Goal: Information Seeking & Learning: Learn about a topic

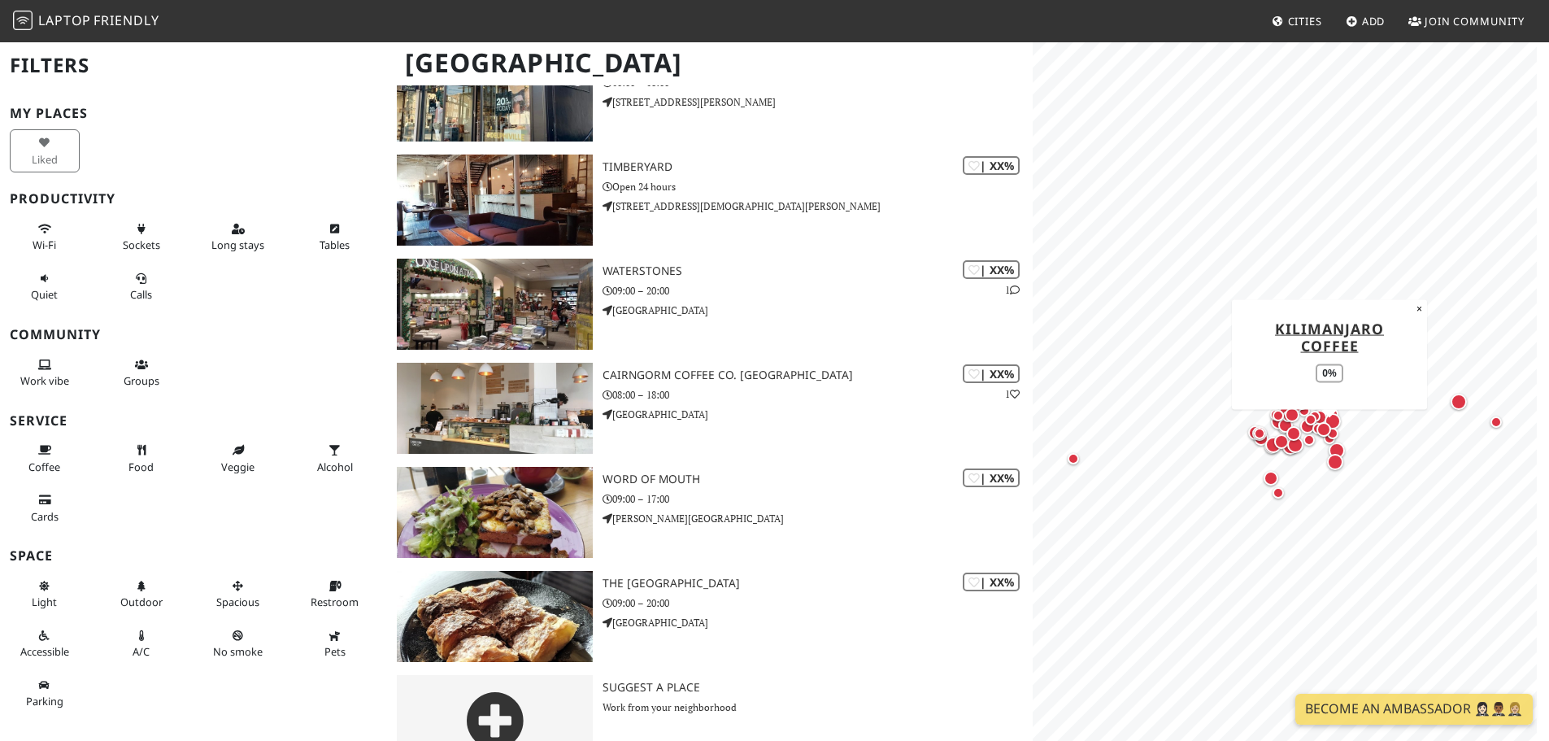
scroll to position [6216, 0]
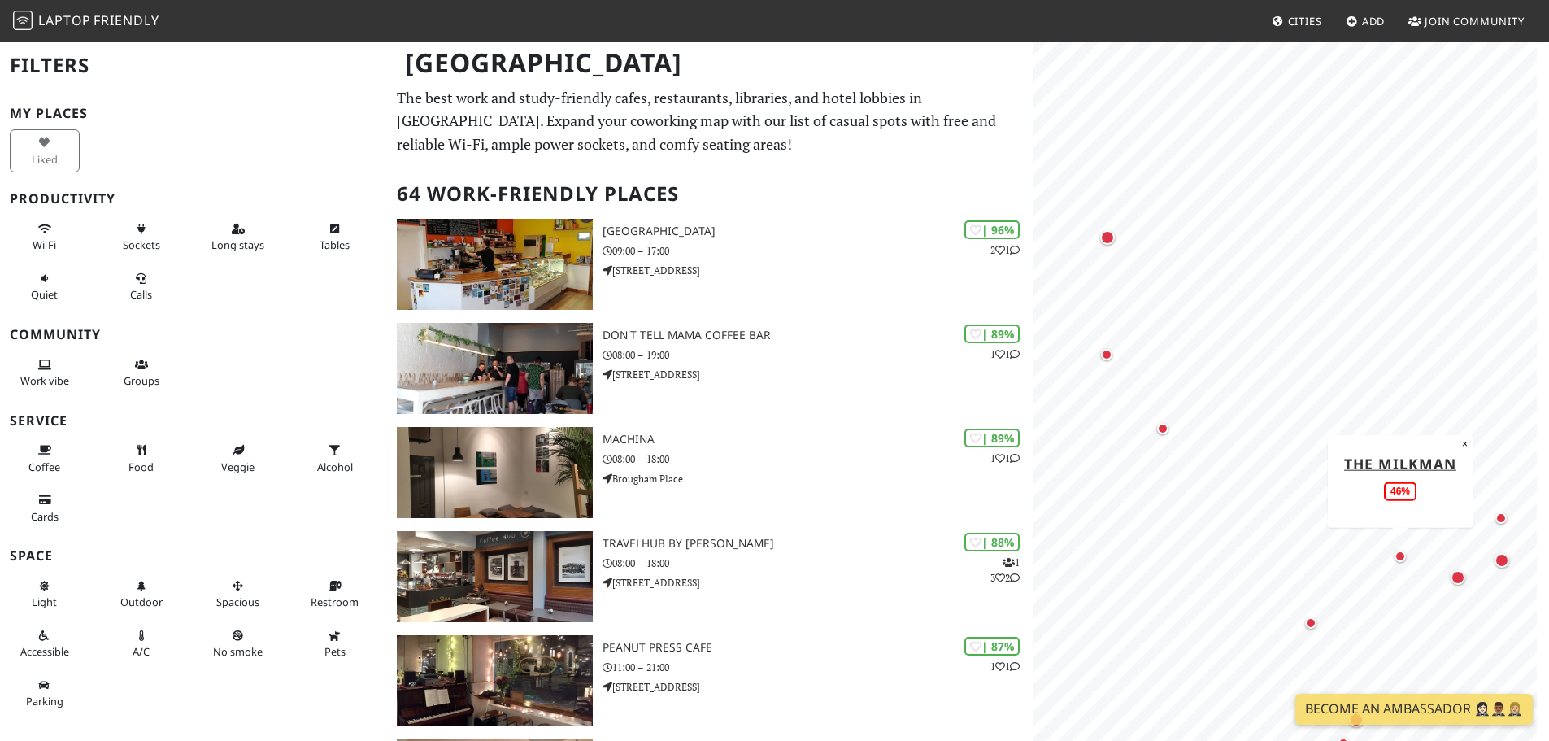
click at [1402, 555] on div "Map marker" at bounding box center [1400, 556] width 11 height 11
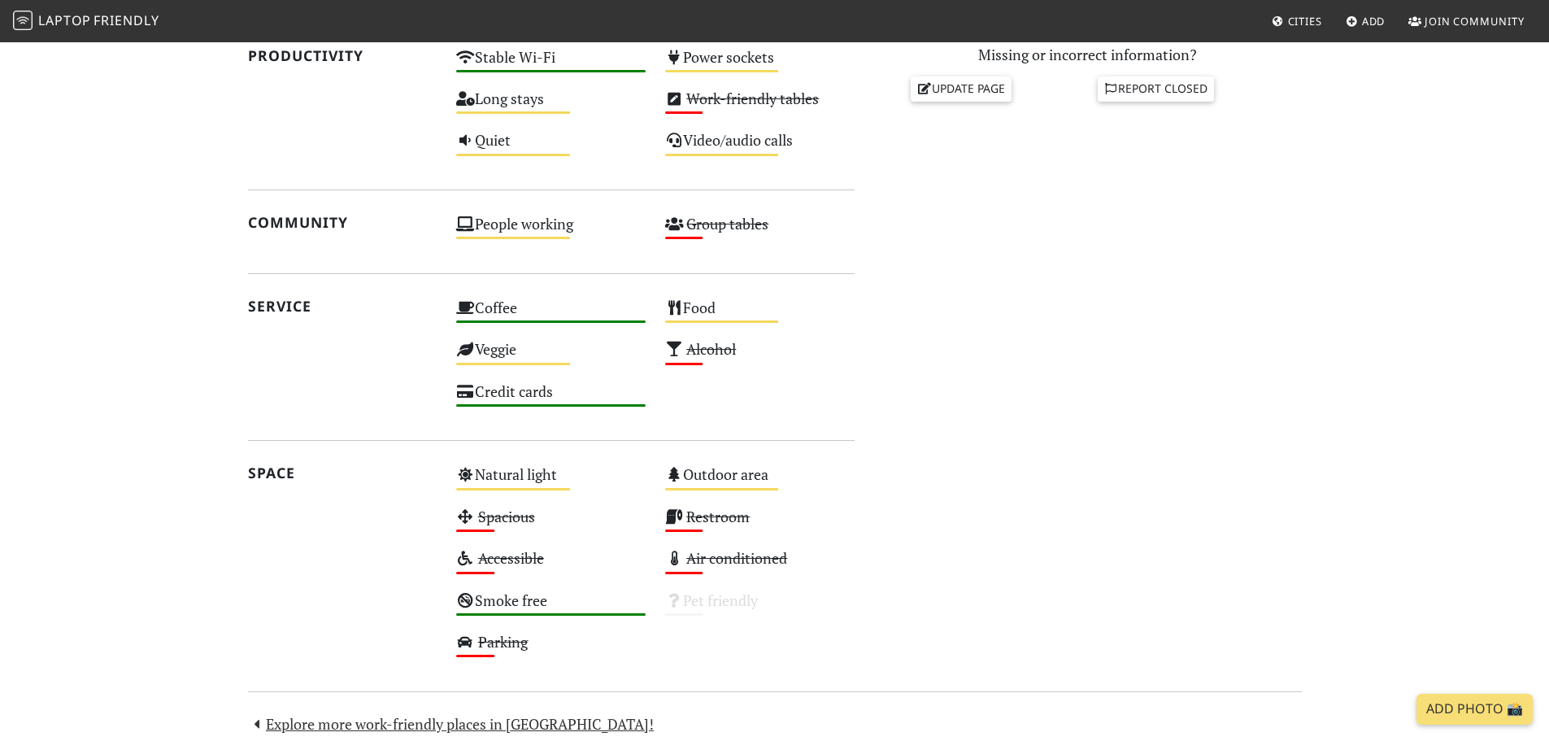
scroll to position [813, 0]
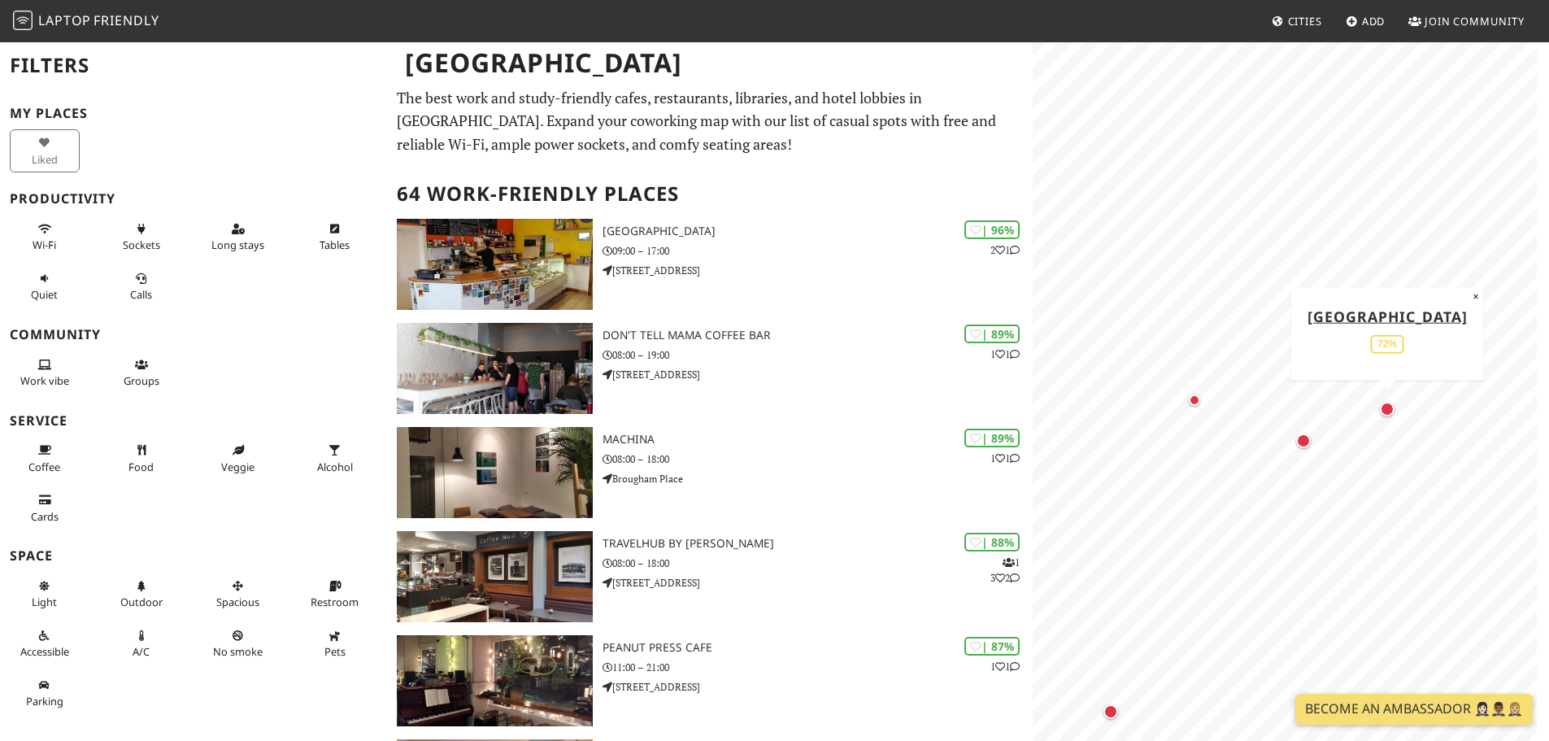
click at [1386, 407] on div "Map marker" at bounding box center [1387, 409] width 15 height 15
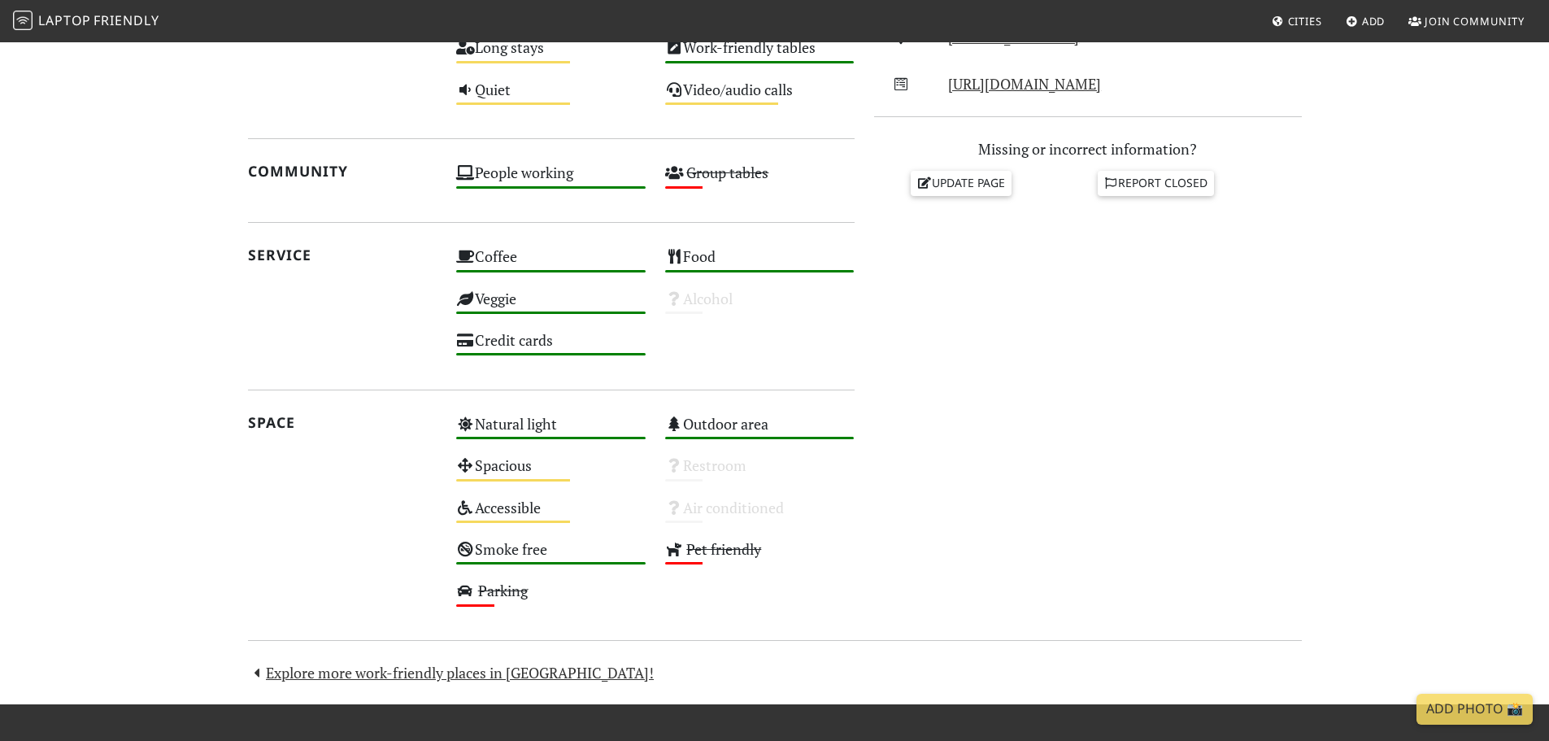
scroll to position [569, 0]
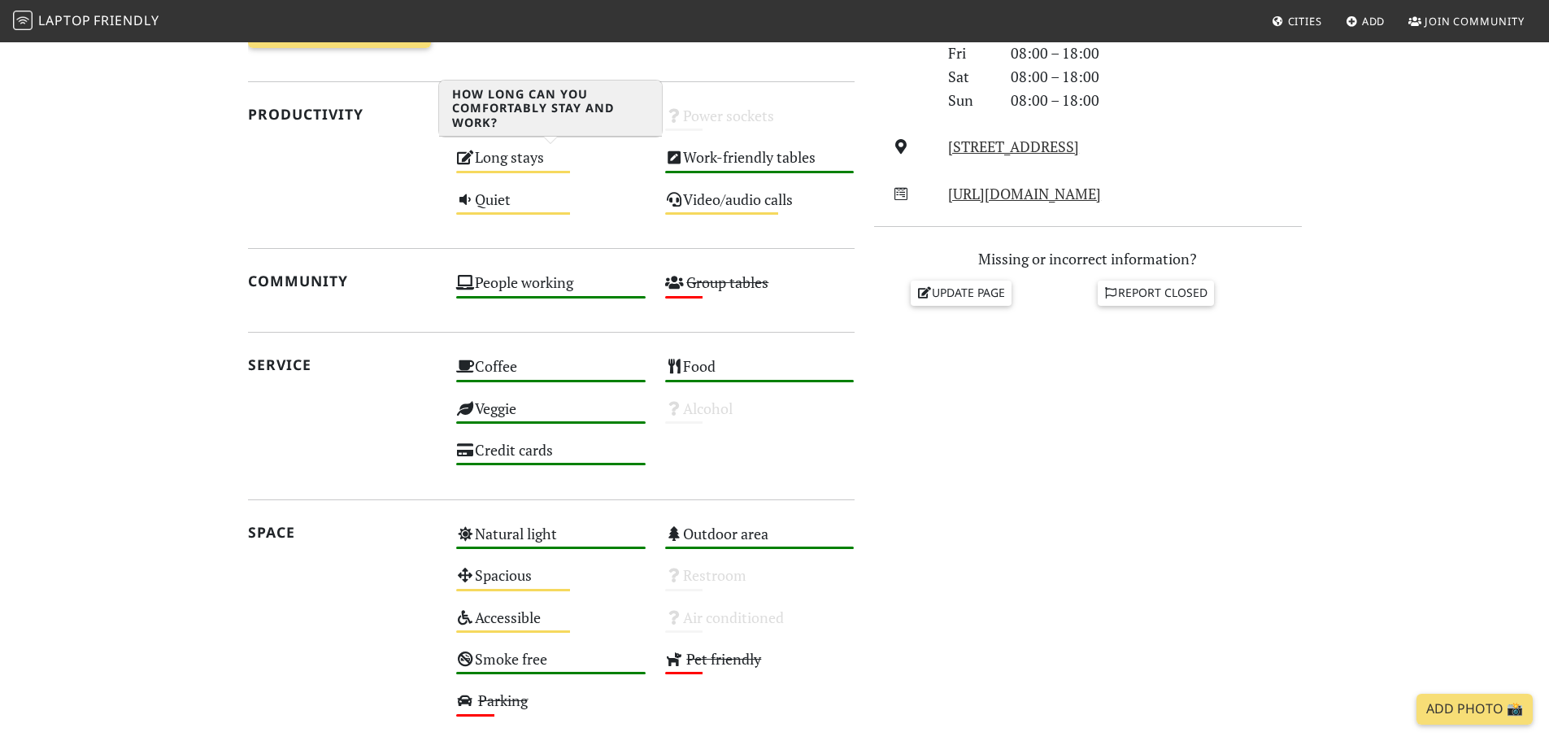
click at [507, 157] on div "Long stays Medium" at bounding box center [550, 164] width 209 height 41
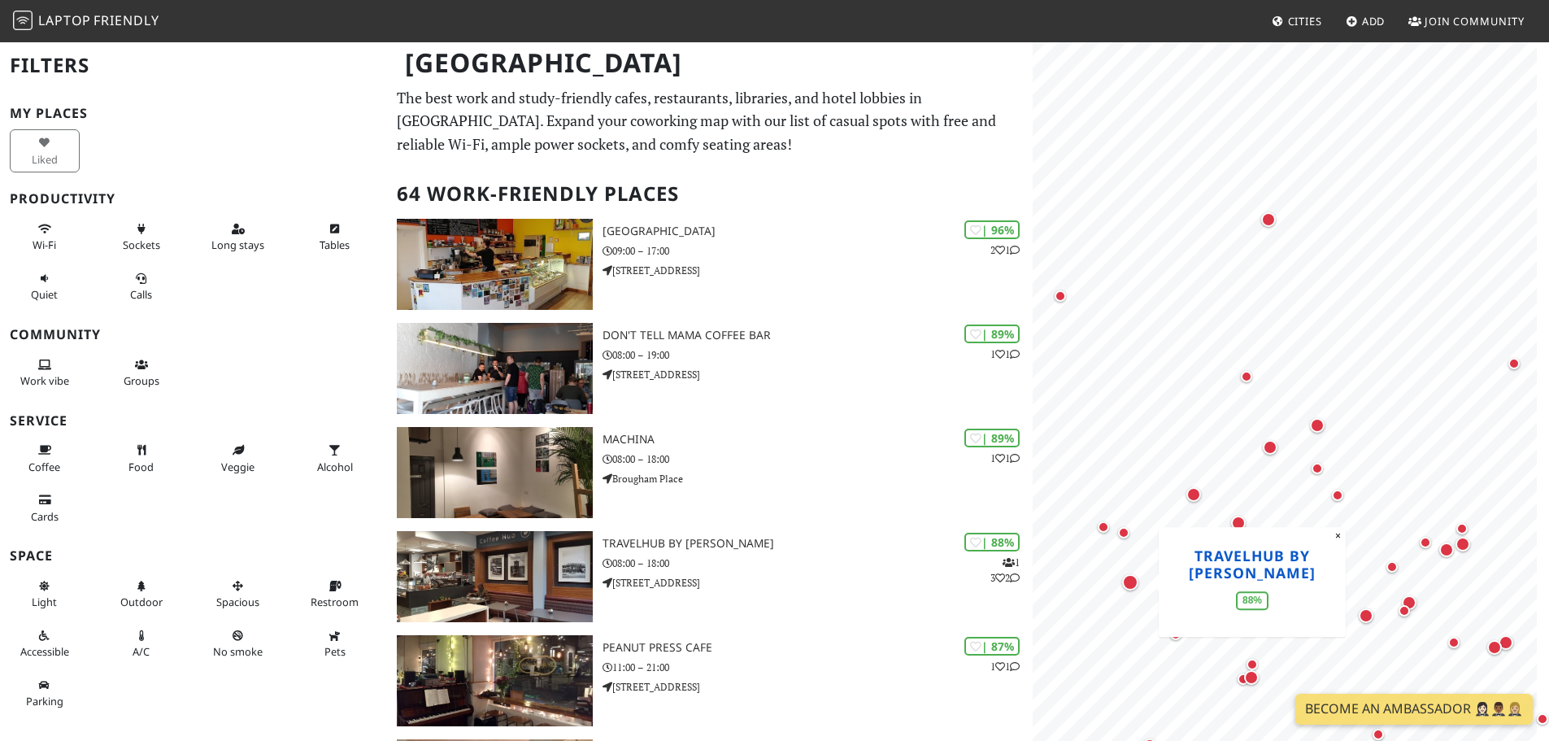
click at [1251, 557] on link "TravelHub by Lothian" at bounding box center [1252, 564] width 127 height 37
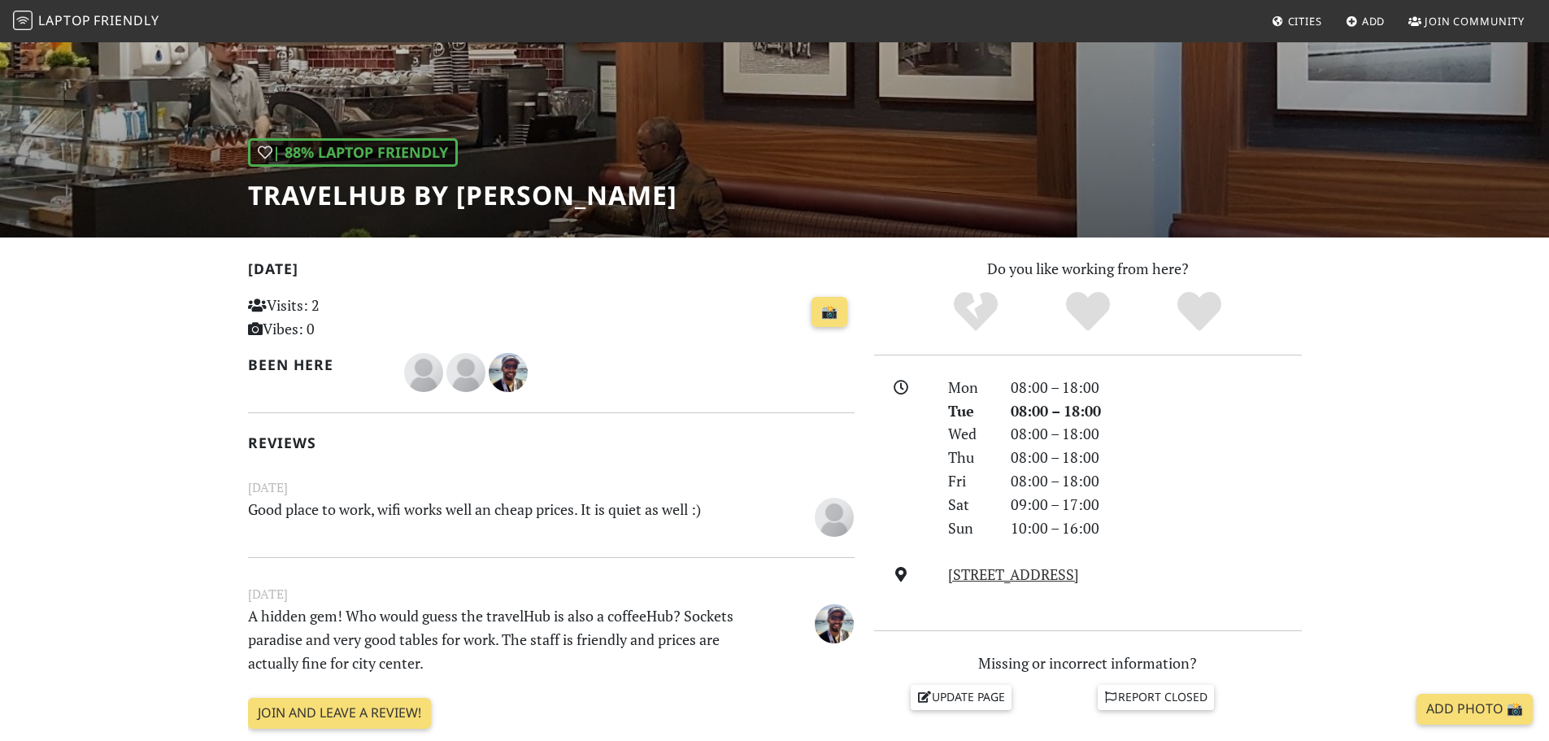
scroll to position [163, 0]
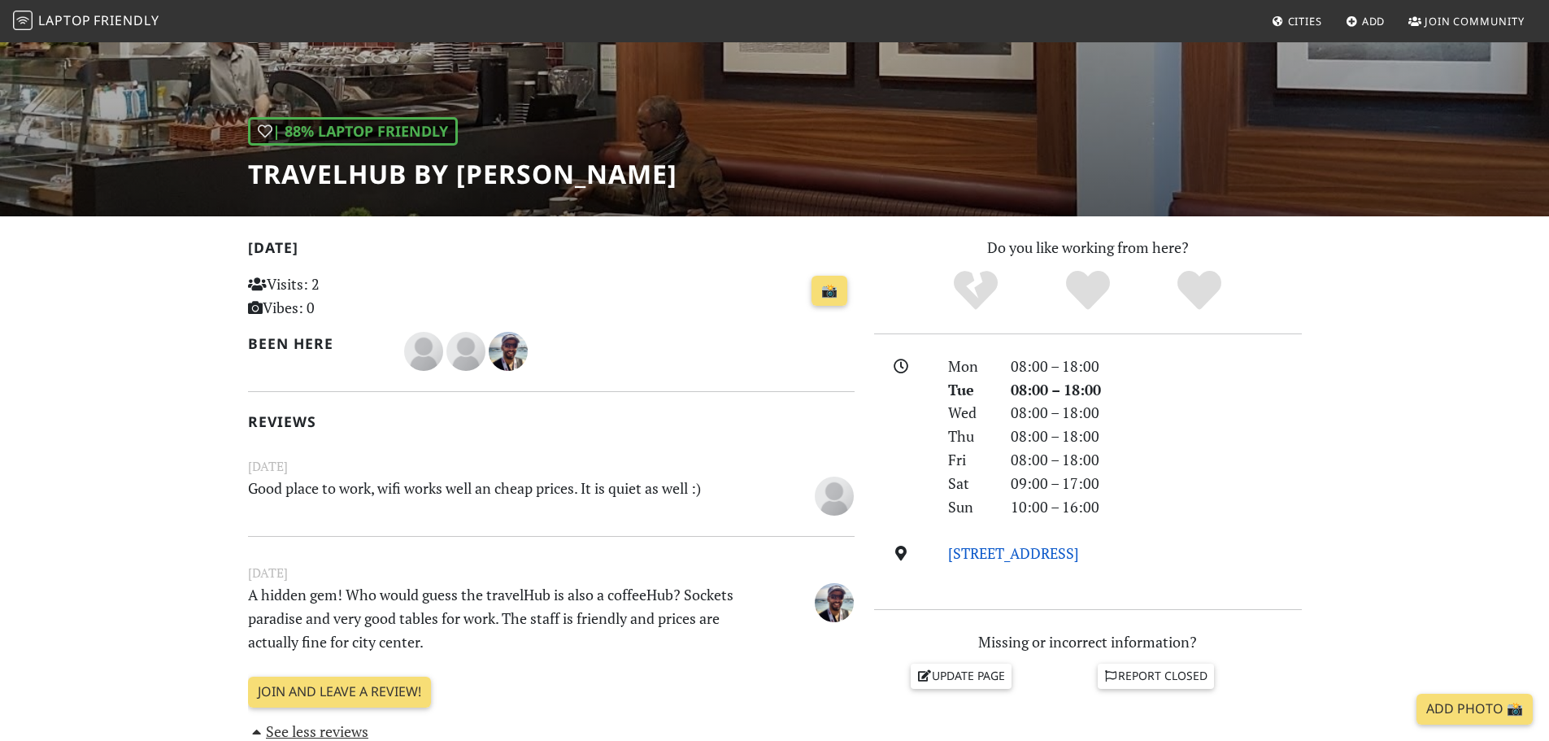
click at [1012, 555] on link "[STREET_ADDRESS]" at bounding box center [1013, 553] width 131 height 20
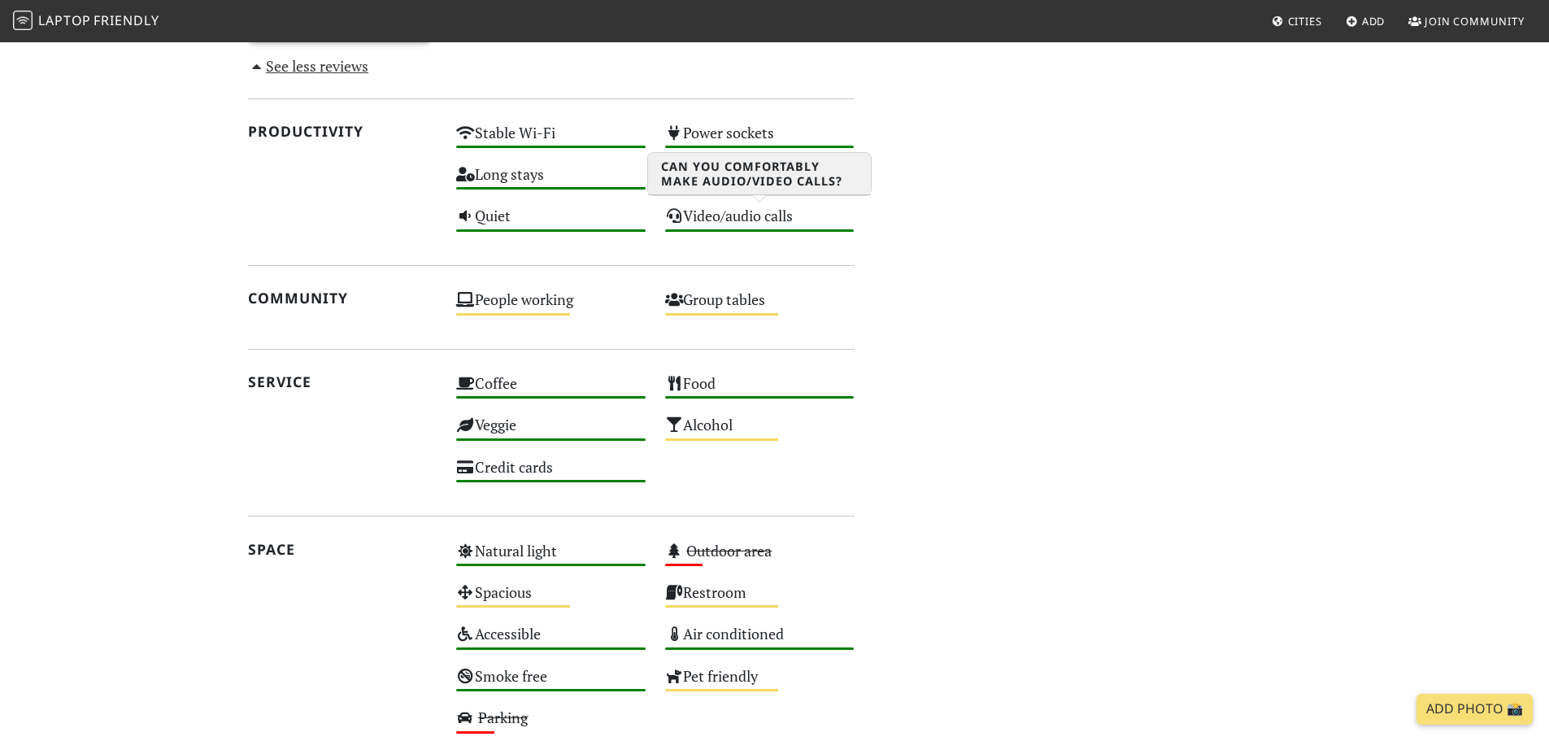
scroll to position [827, 0]
